Goal: Connect with others: Participate in discussion

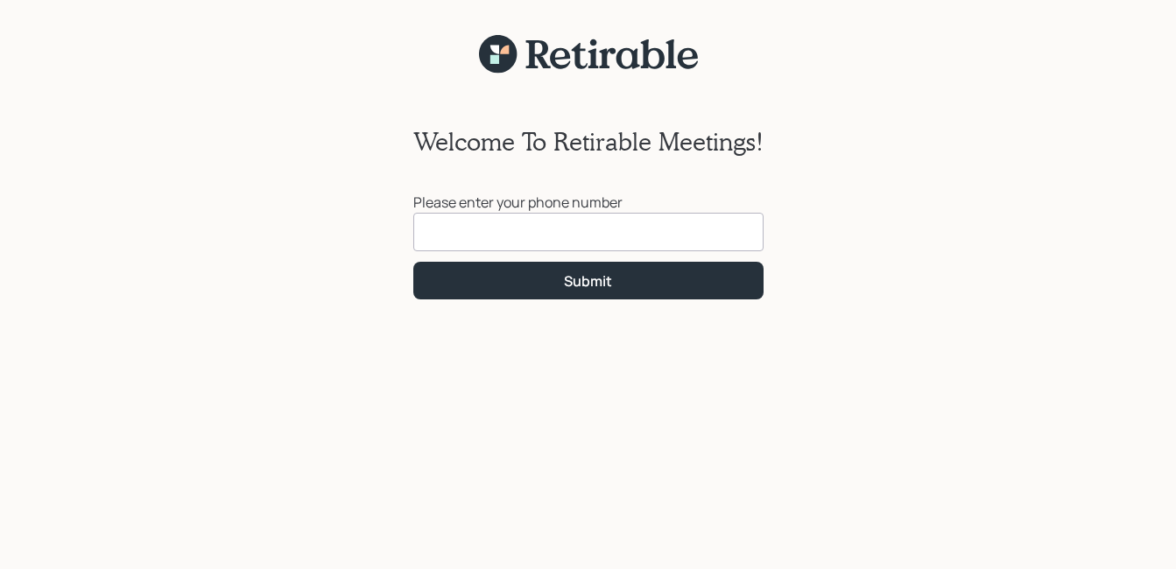
click at [424, 222] on input at bounding box center [588, 232] width 350 height 39
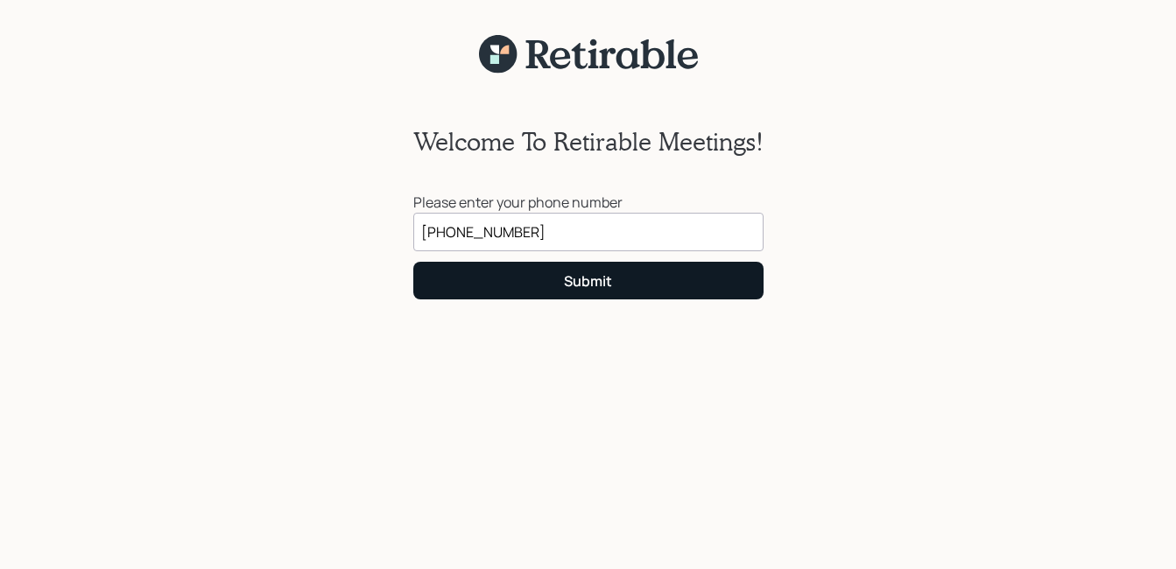
type input "[PHONE_NUMBER]"
click at [594, 284] on div "Submit" at bounding box center [588, 280] width 48 height 19
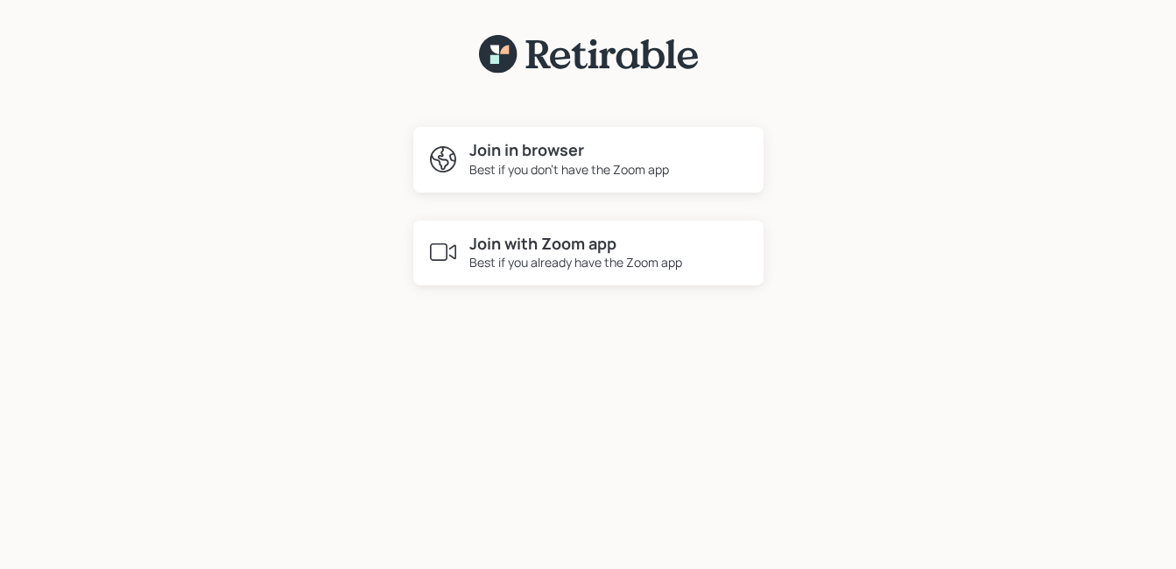
click at [538, 158] on h4 "Join in browser" at bounding box center [569, 150] width 200 height 19
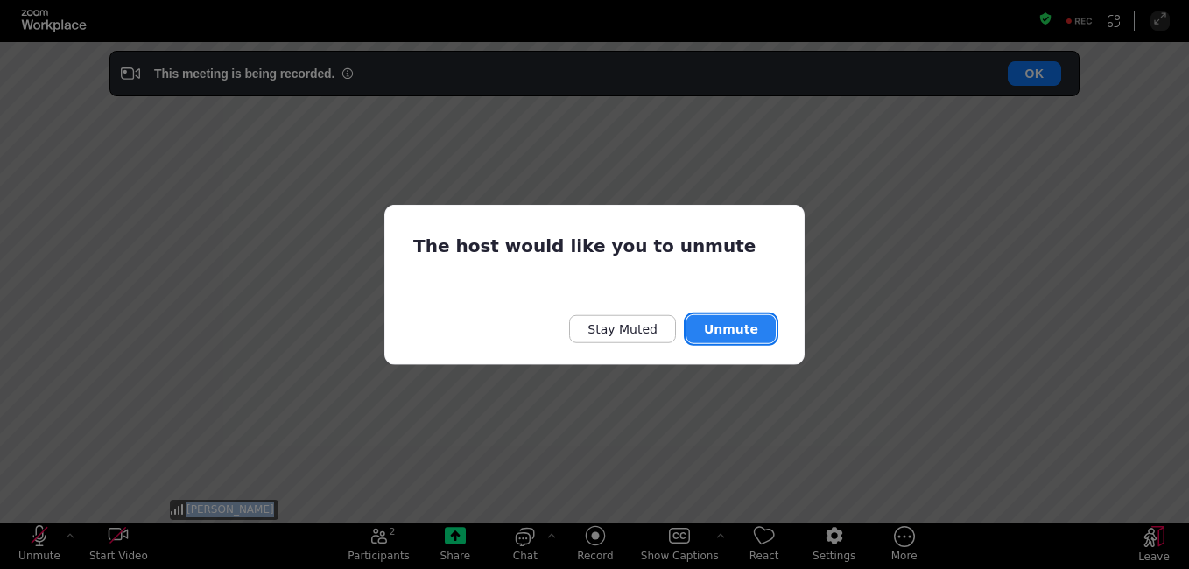
click at [741, 336] on button "Unmute" at bounding box center [731, 328] width 89 height 28
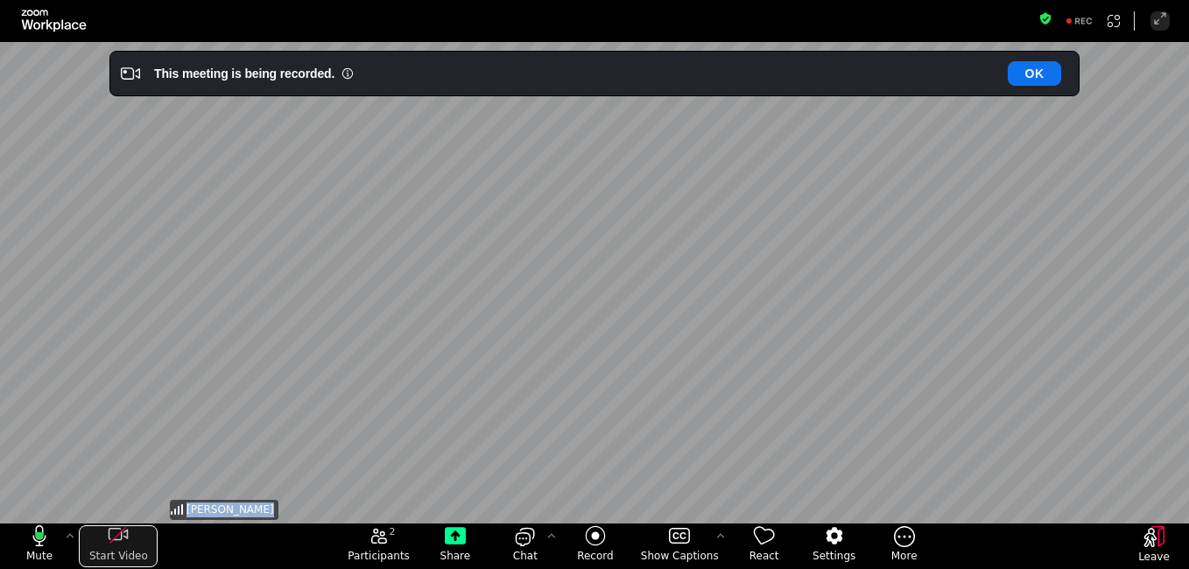
drag, startPoint x: 123, startPoint y: 537, endPoint x: 103, endPoint y: 543, distance: 21.1
click at [103, 543] on div "start my video" at bounding box center [118, 535] width 79 height 21
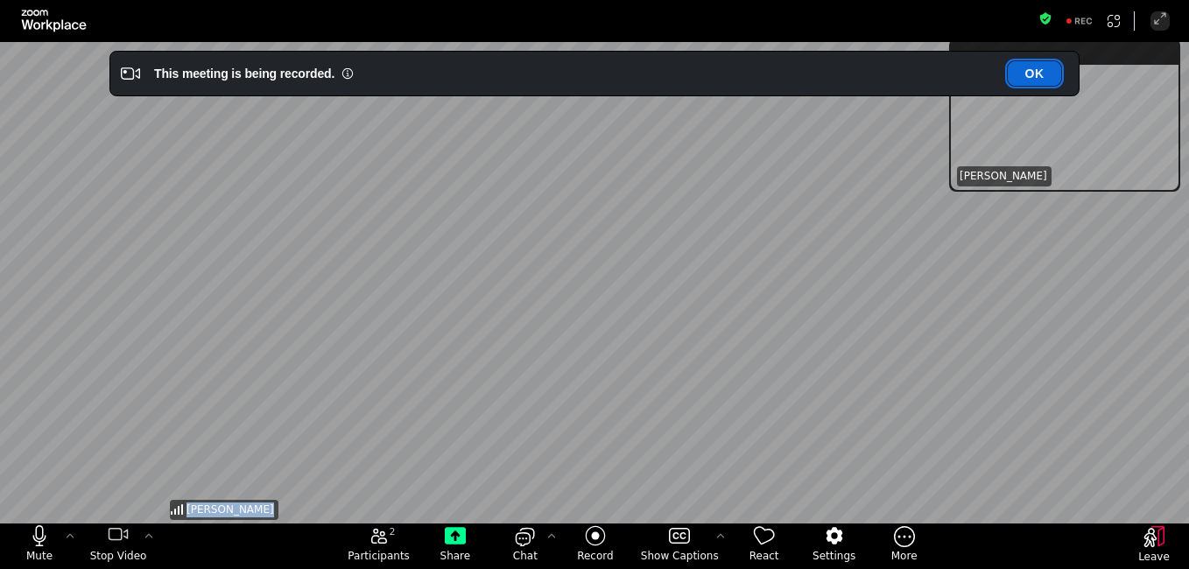
click at [1042, 82] on button "OK" at bounding box center [1034, 73] width 53 height 25
